Goal: Task Accomplishment & Management: Complete application form

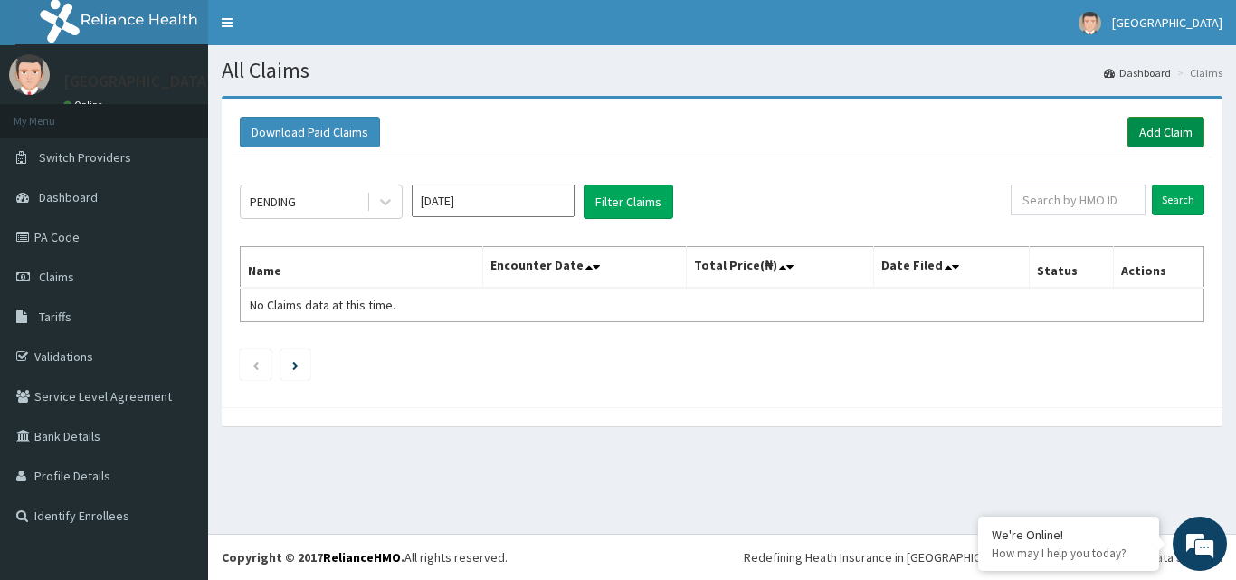
click at [1167, 143] on link "Add Claim" at bounding box center [1165, 132] width 77 height 31
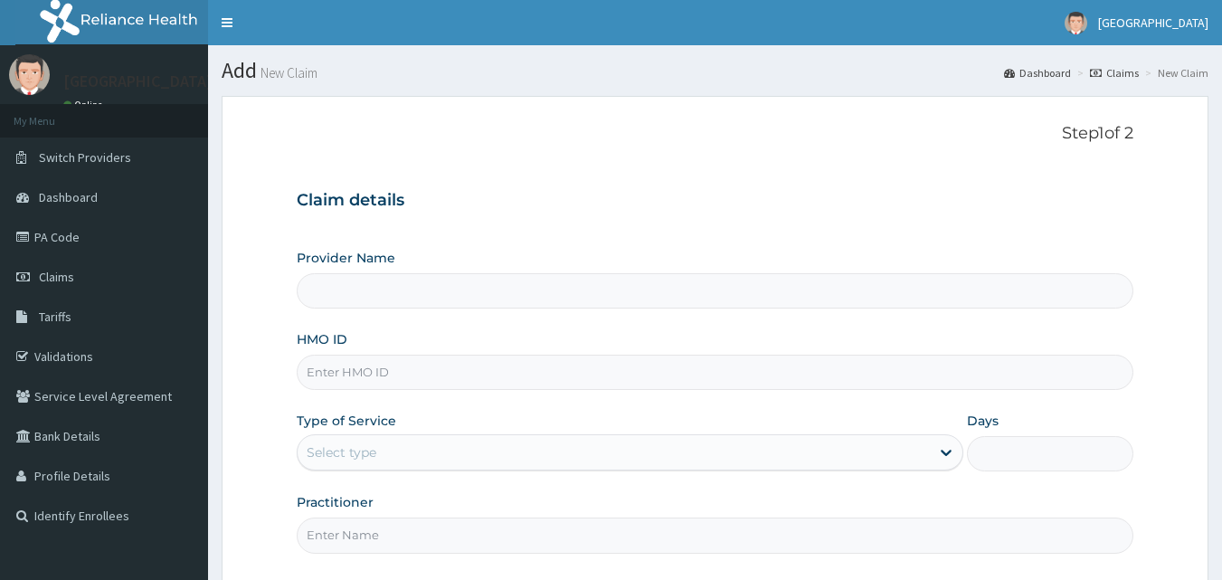
click at [509, 283] on input "Provider Name" at bounding box center [716, 290] width 838 height 35
type input "[GEOGRAPHIC_DATA]"
click at [355, 373] on input "HMO ID" at bounding box center [716, 372] width 838 height 35
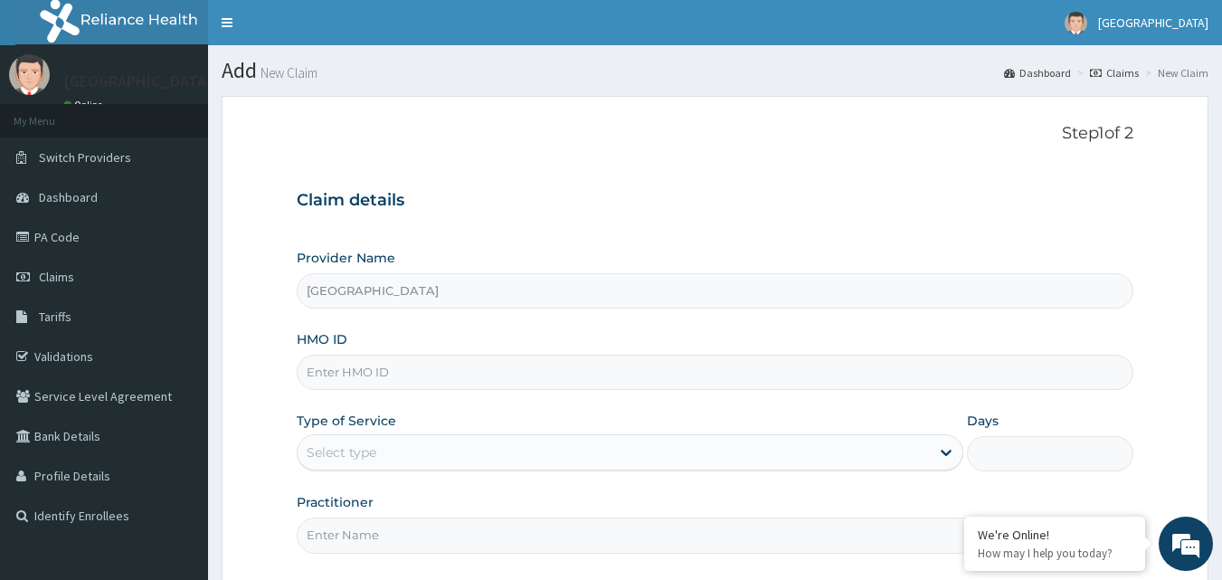
type input "GNL/10034/A"
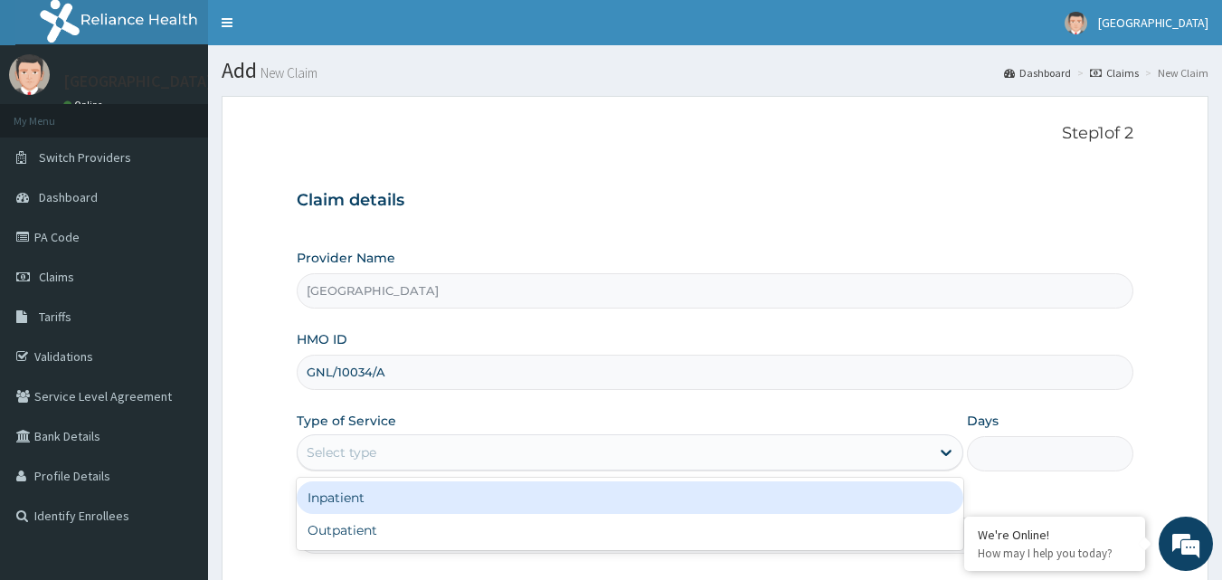
click at [372, 454] on div "Select type" at bounding box center [342, 452] width 70 height 18
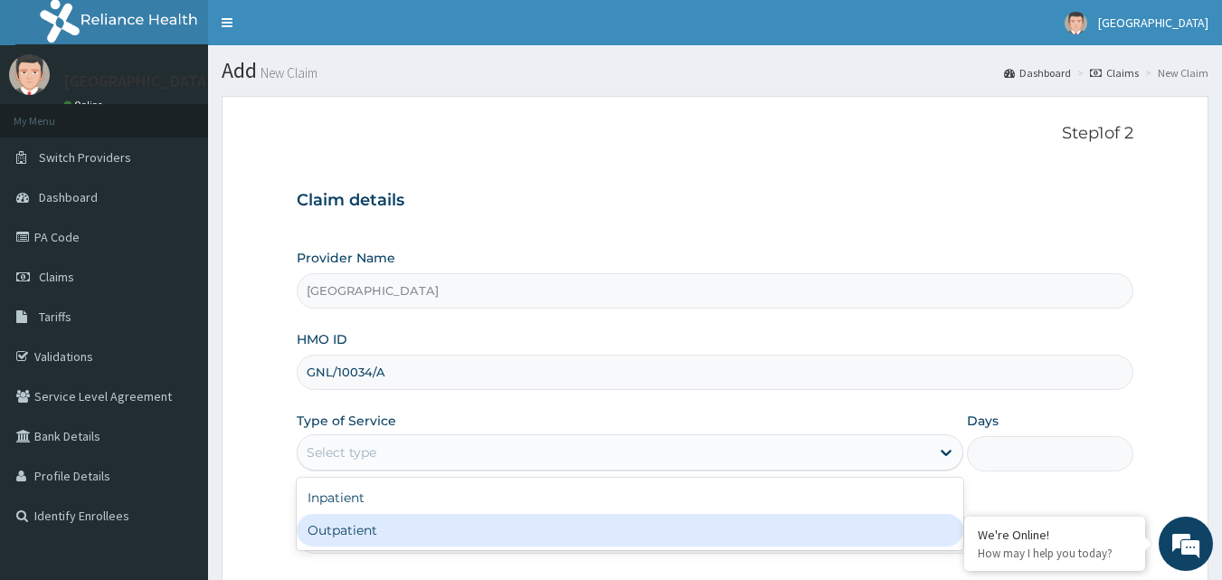
click at [342, 533] on div "Outpatient" at bounding box center [630, 530] width 667 height 33
type input "1"
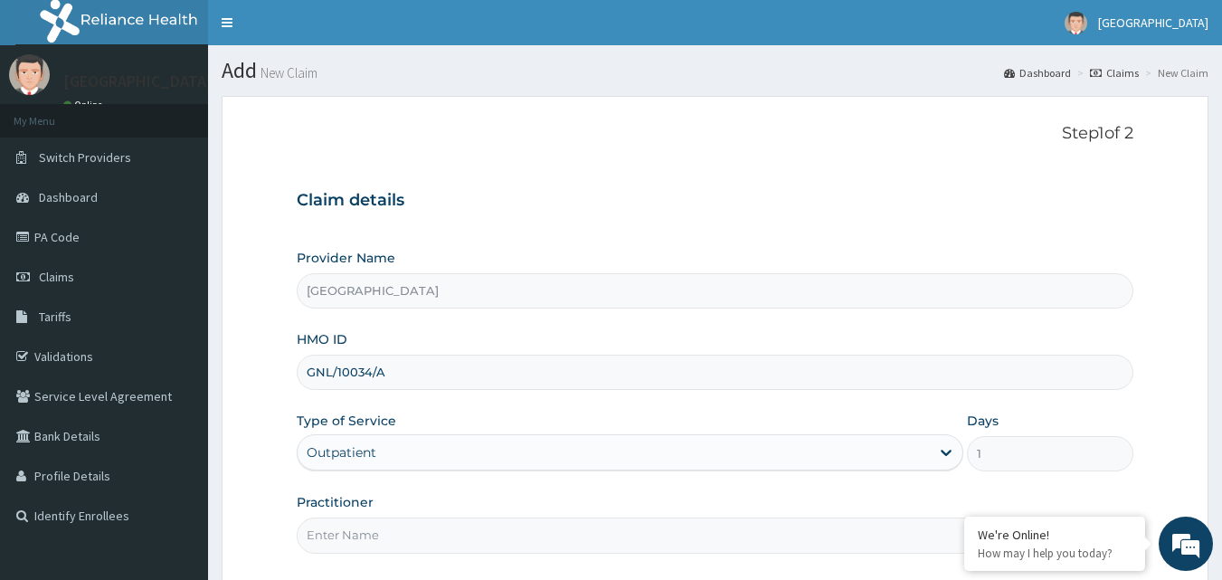
click at [357, 539] on input "Practitioner" at bounding box center [716, 534] width 838 height 35
type input "e"
click at [343, 536] on input "Dr. Efe URSHESHE" at bounding box center [716, 534] width 838 height 35
type input "Dr. E URSHESHE"
